Goal: Find specific page/section: Find specific page/section

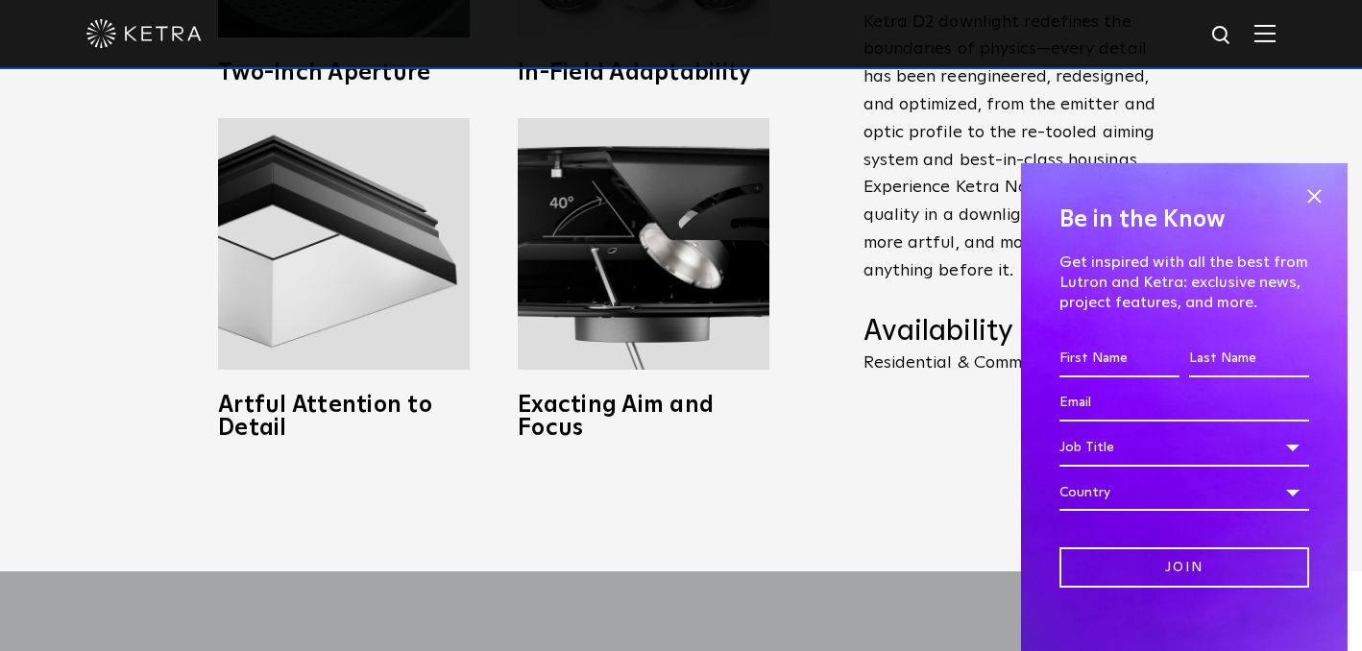
scroll to position [994, 0]
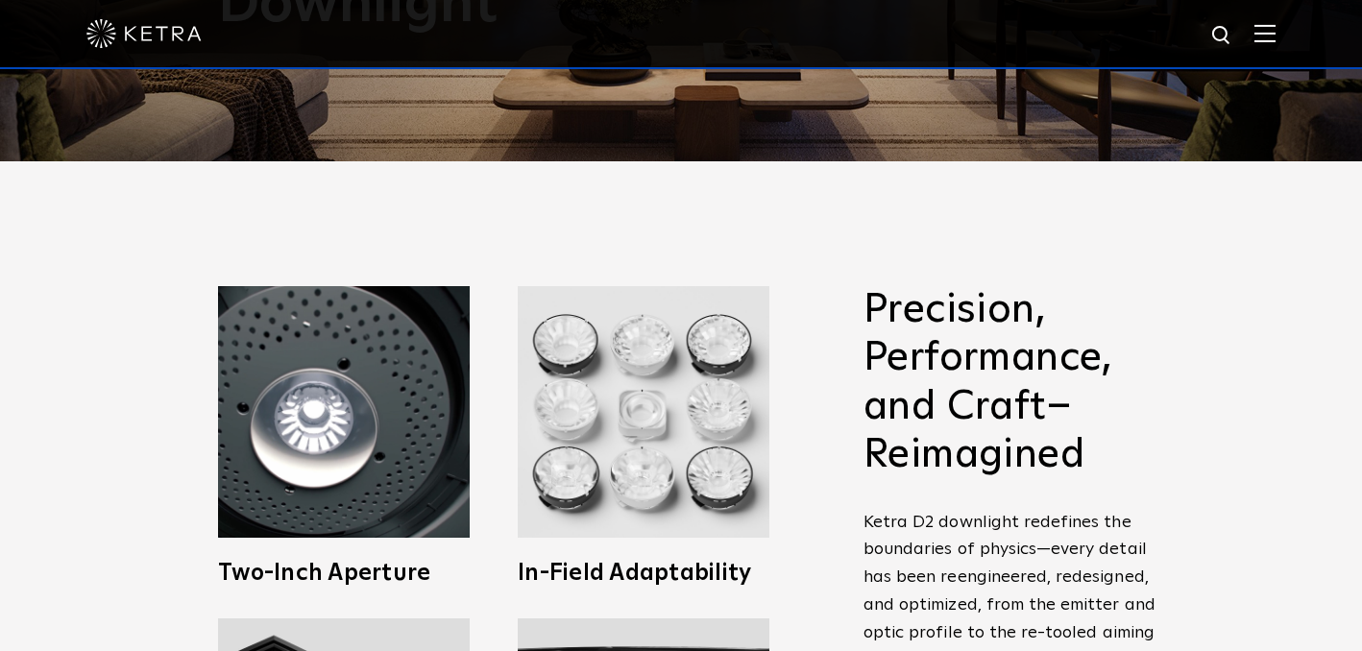
scroll to position [496, 0]
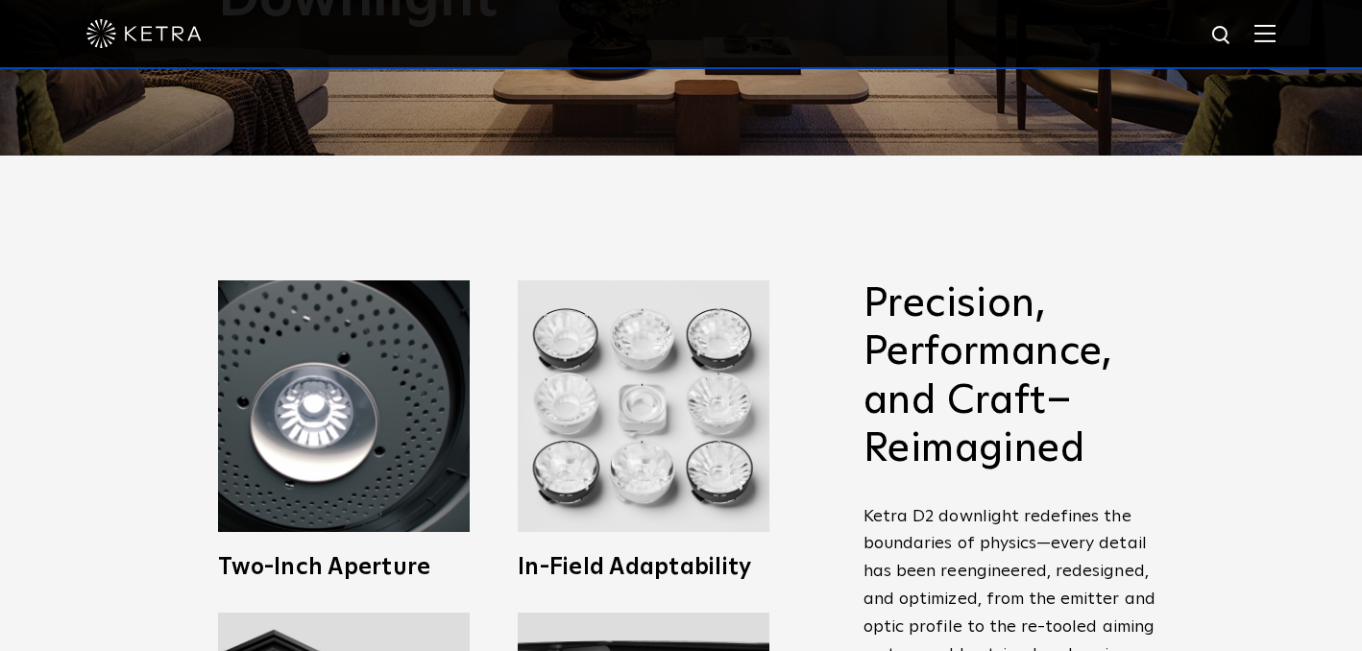
click at [1281, 51] on div at bounding box center [681, 34] width 1362 height 69
click at [1265, 25] on img at bounding box center [1264, 33] width 21 height 18
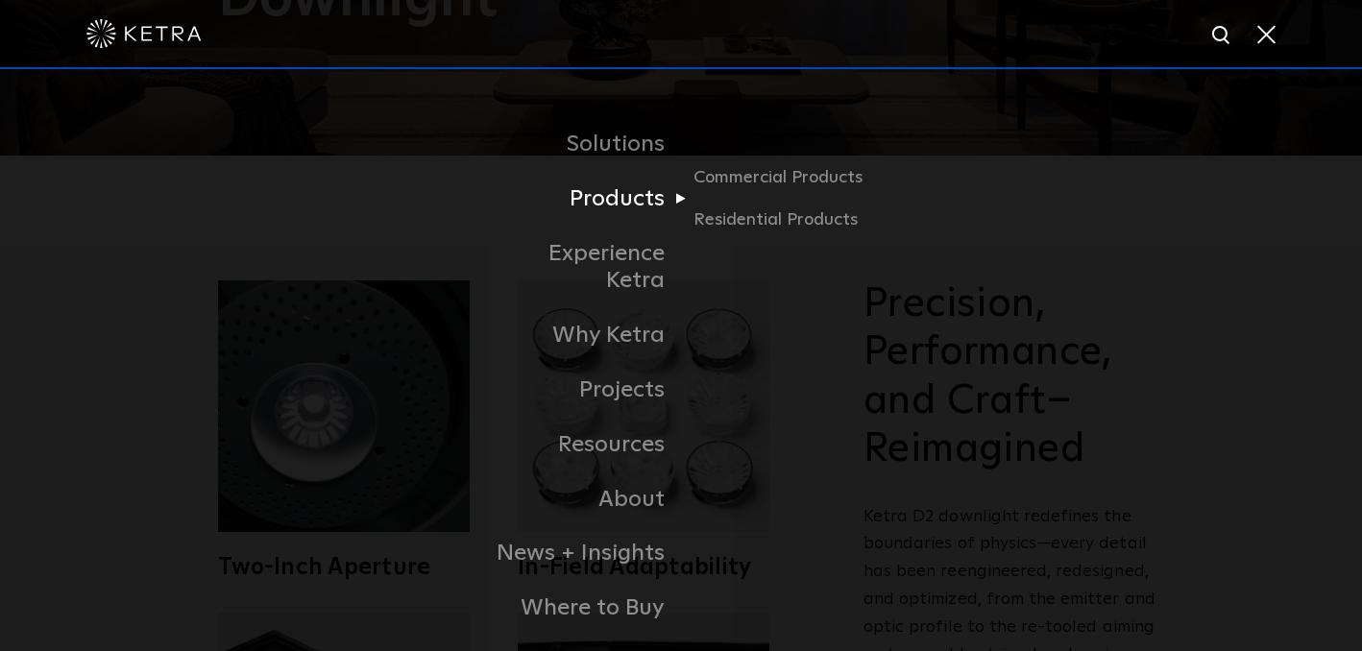
click at [597, 188] on link "Products" at bounding box center [582, 199] width 197 height 55
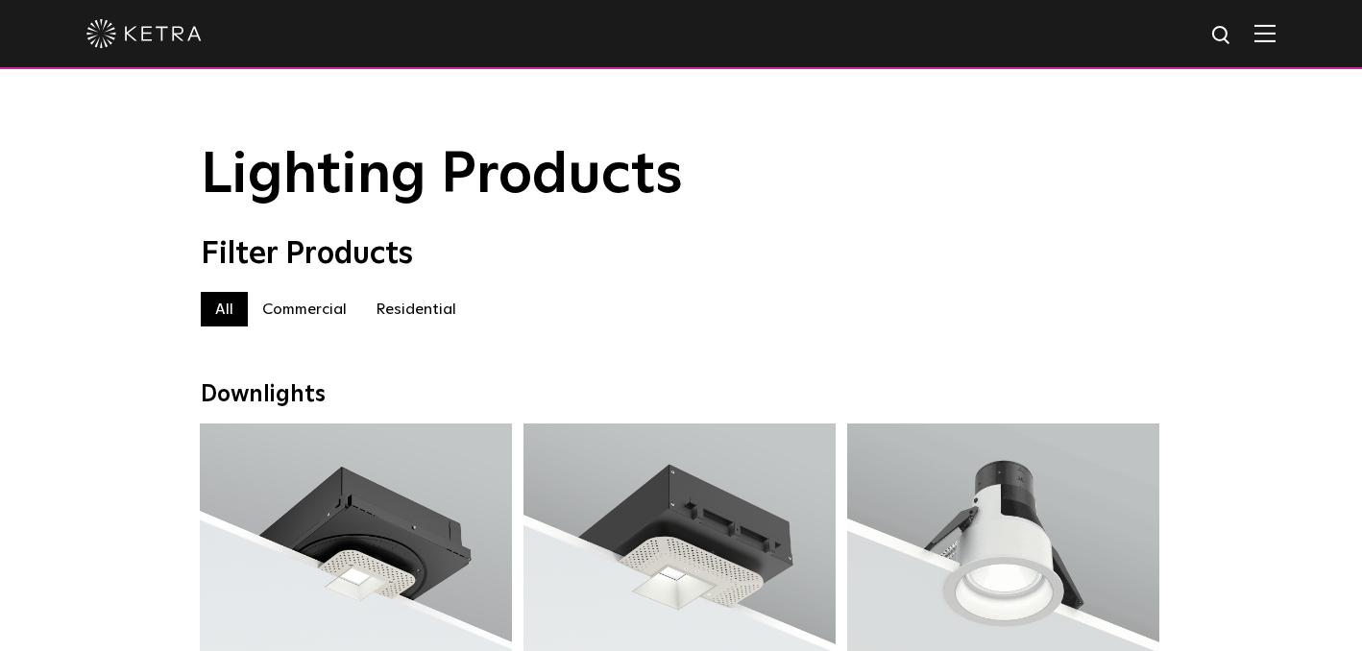
click at [398, 311] on label "Residential" at bounding box center [415, 309] width 109 height 35
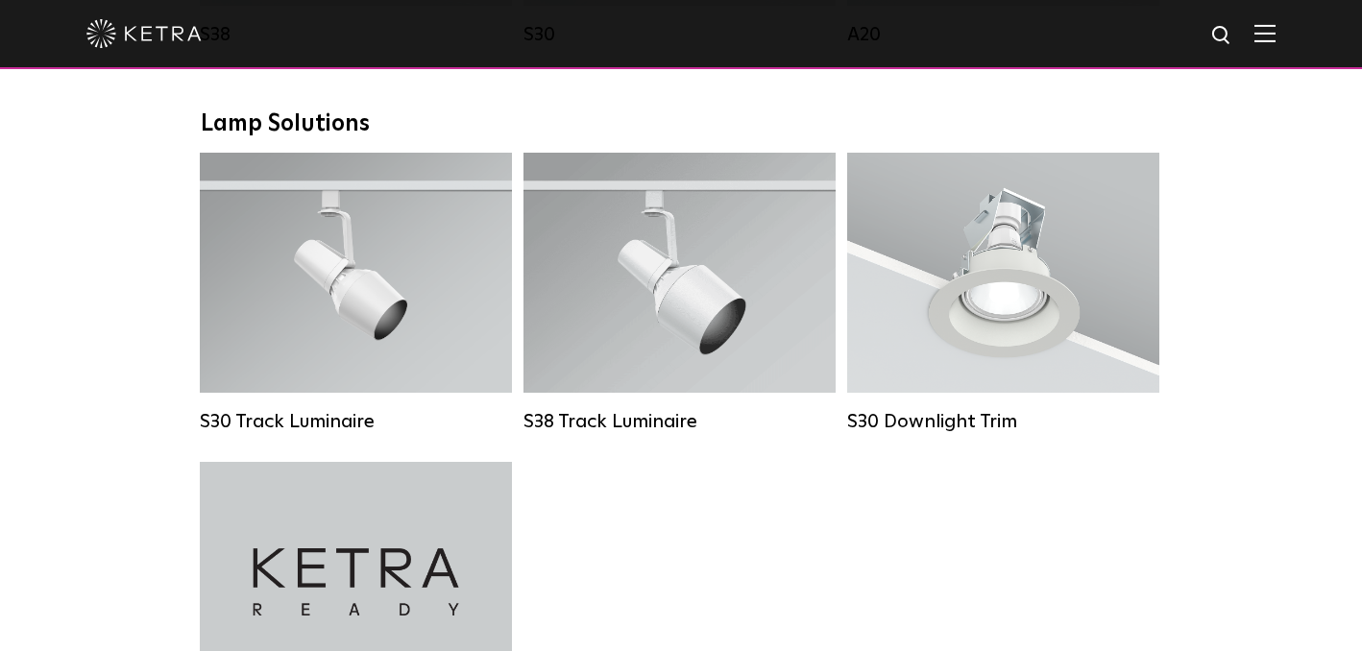
scroll to position [1511, 0]
